Goal: Check status: Check status

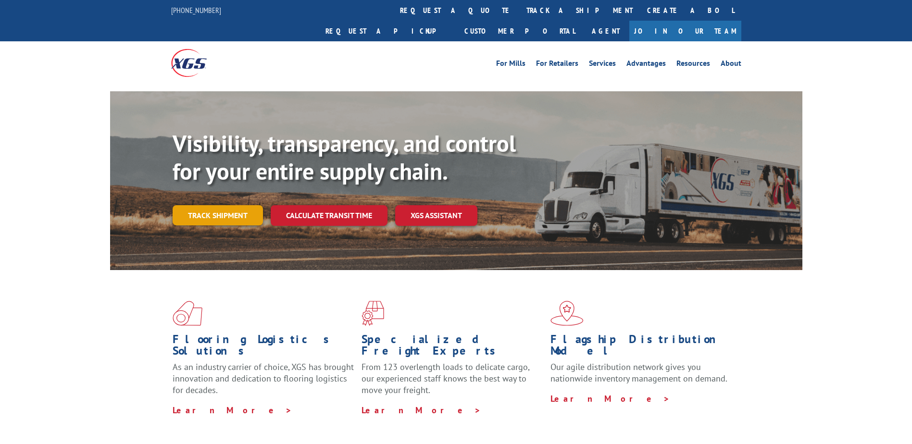
click at [232, 205] on link "Track shipment" at bounding box center [218, 215] width 90 height 20
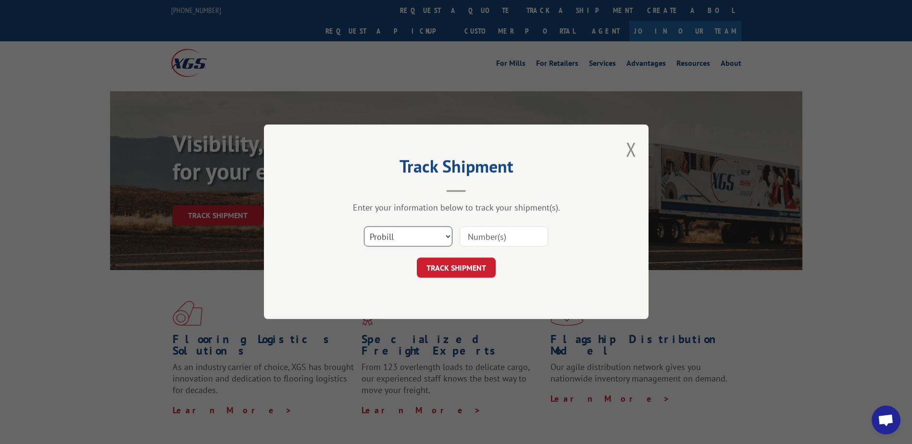
click at [383, 233] on select "Select category... Probill BOL PO" at bounding box center [408, 237] width 88 height 20
select select "bol"
click at [364, 227] on select "Select category... Probill BOL PO" at bounding box center [408, 237] width 88 height 20
click at [468, 238] on input at bounding box center [504, 237] width 88 height 20
type input "362479"
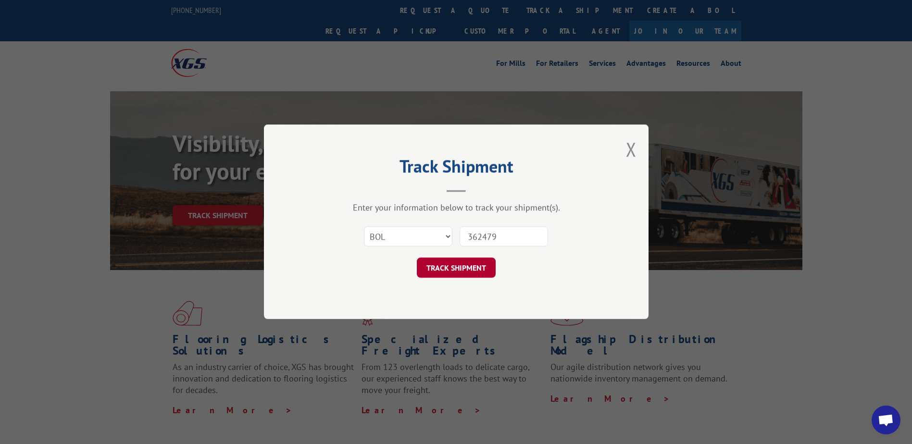
click at [463, 268] on button "TRACK SHIPMENT" at bounding box center [456, 268] width 79 height 20
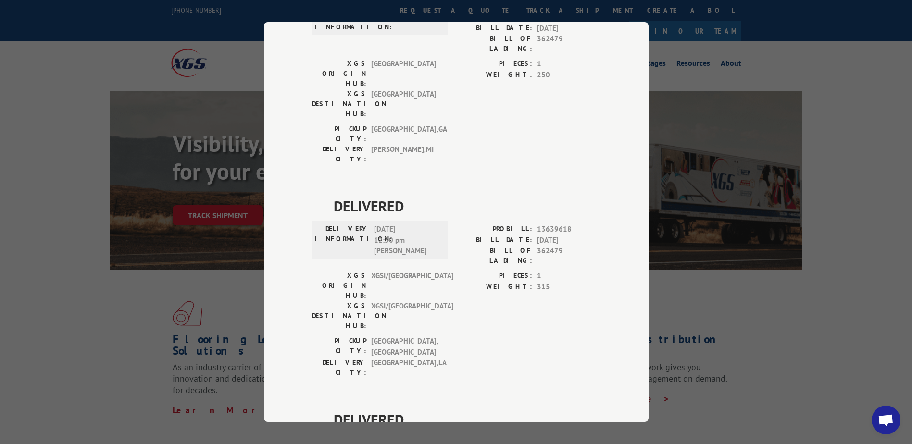
scroll to position [187, 0]
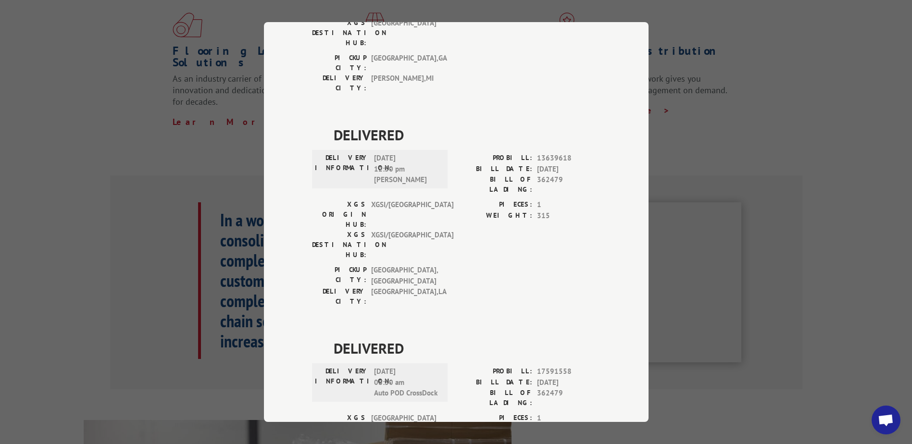
scroll to position [0, 0]
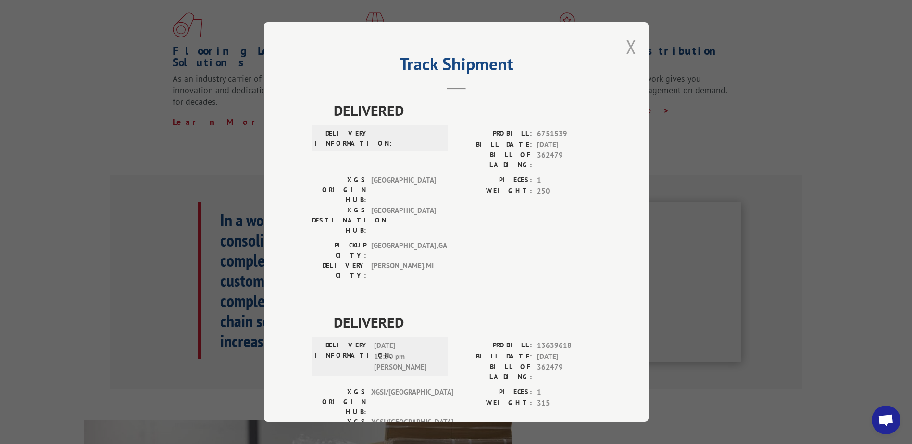
click at [627, 50] on button "Close modal" at bounding box center [631, 46] width 11 height 25
